Goal: Information Seeking & Learning: Learn about a topic

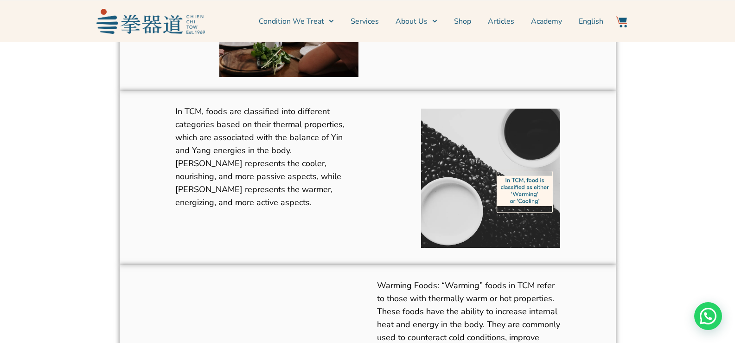
scroll to position [418, 0]
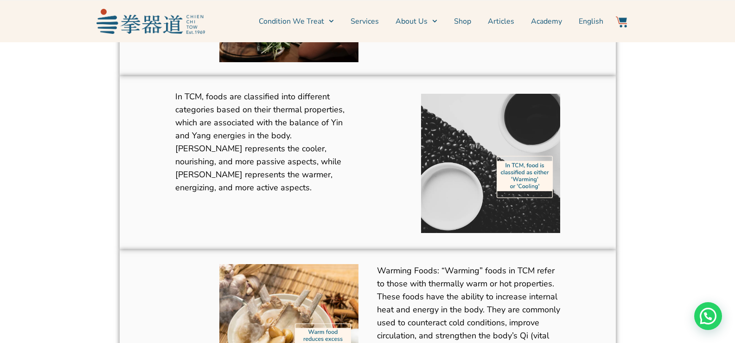
click at [298, 194] on div "In TCM, foods are classified into different categories based on their thermal p…" at bounding box center [266, 163] width 183 height 146
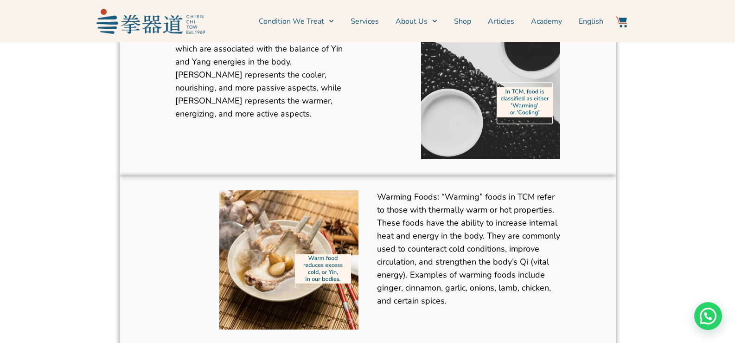
scroll to position [510, 0]
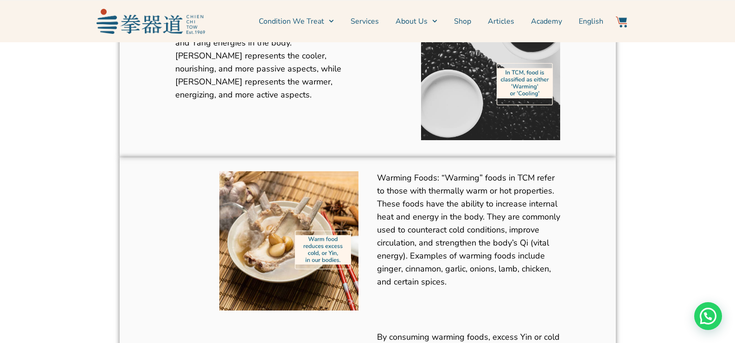
click at [498, 303] on p at bounding box center [468, 309] width 183 height 13
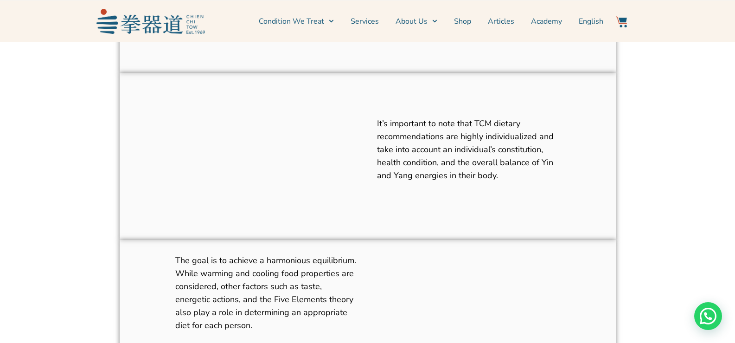
scroll to position [1253, 0]
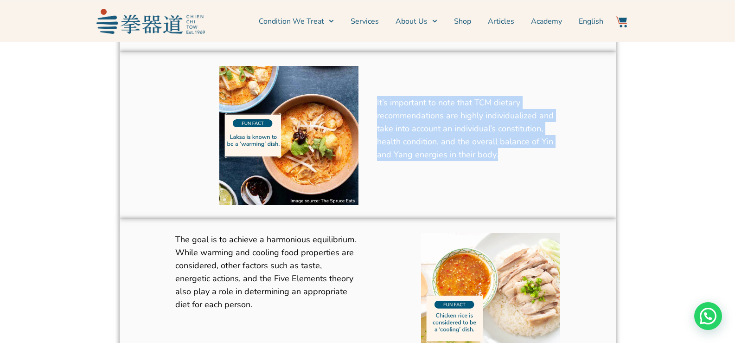
drag, startPoint x: 378, startPoint y: 89, endPoint x: 497, endPoint y: 151, distance: 134.3
click at [497, 151] on div "It’s important to note that TCM dietary recommendations are highly individualiz…" at bounding box center [468, 135] width 183 height 148
copy span "It’s important to note that TCM dietary recommendations are highly individualiz…"
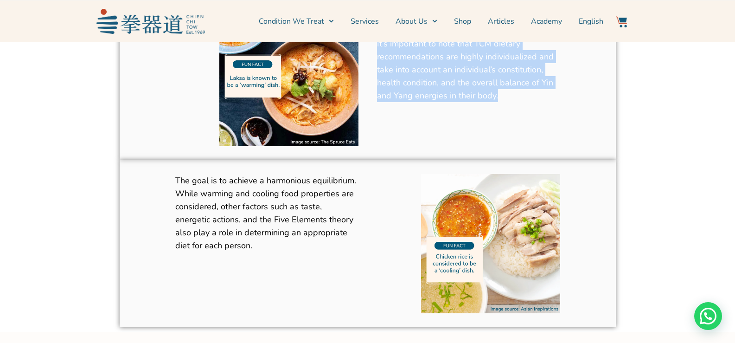
scroll to position [1346, 0]
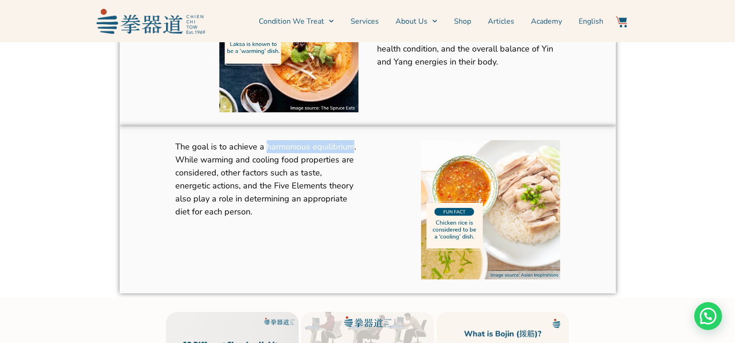
drag, startPoint x: 266, startPoint y: 137, endPoint x: 349, endPoint y: 139, distance: 83.1
click at [349, 141] on span "The goal is to achieve a harmonious equilibrium. While warming and cooling food…" at bounding box center [265, 179] width 181 height 76
copy span "harmonious equilibrium"
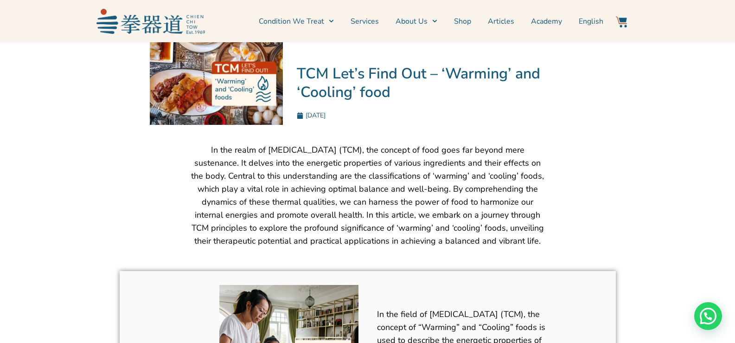
scroll to position [139, 0]
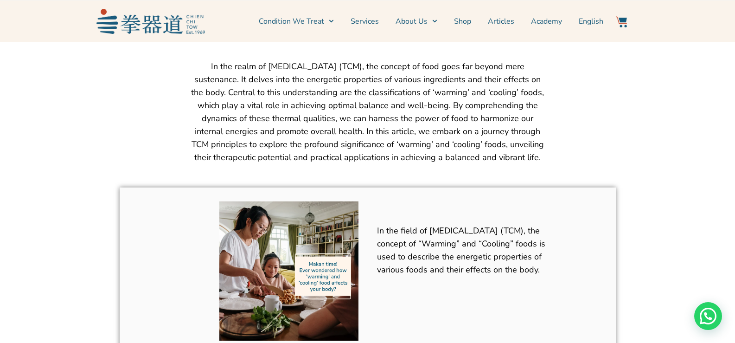
drag, startPoint x: 192, startPoint y: 65, endPoint x: 528, endPoint y: 164, distance: 350.2
click at [528, 164] on div "In the realm of [MEDICAL_DATA] (TCM), the concept of food goes far beyond mere …" at bounding box center [367, 119] width 357 height 119
copy span "In the realm of [MEDICAL_DATA] (TCM), the concept of food goes far beyond mere …"
